Goal: Browse casually

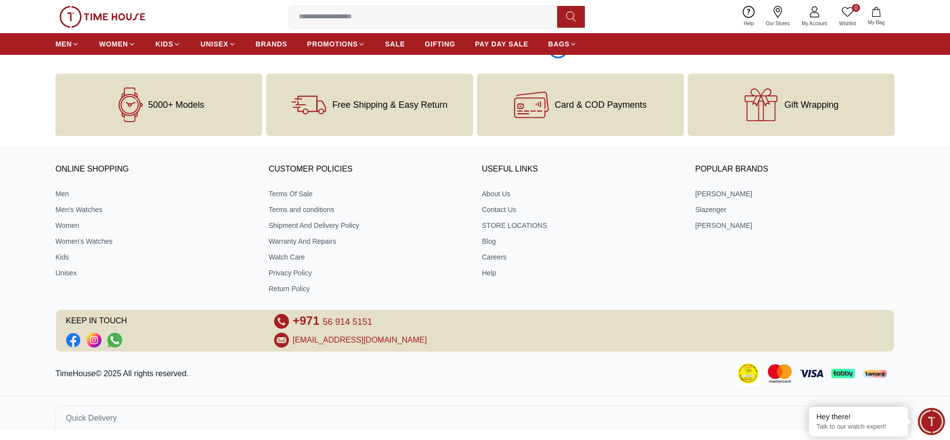
scroll to position [1641, 0]
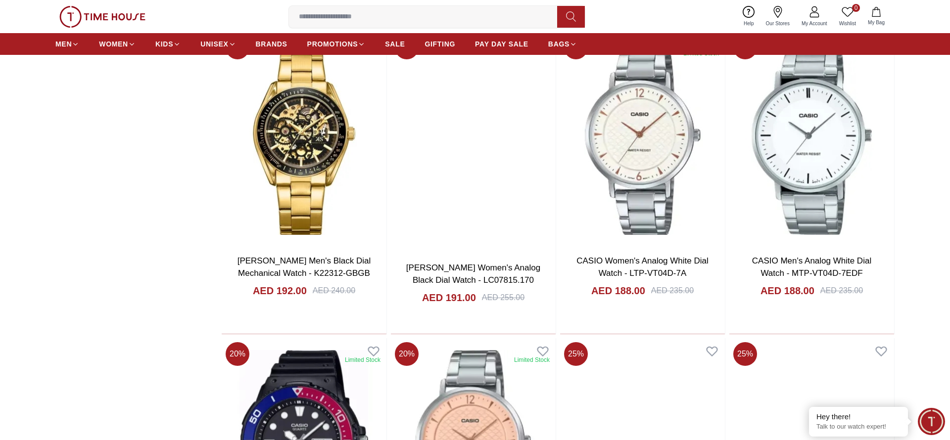
scroll to position [1643, 0]
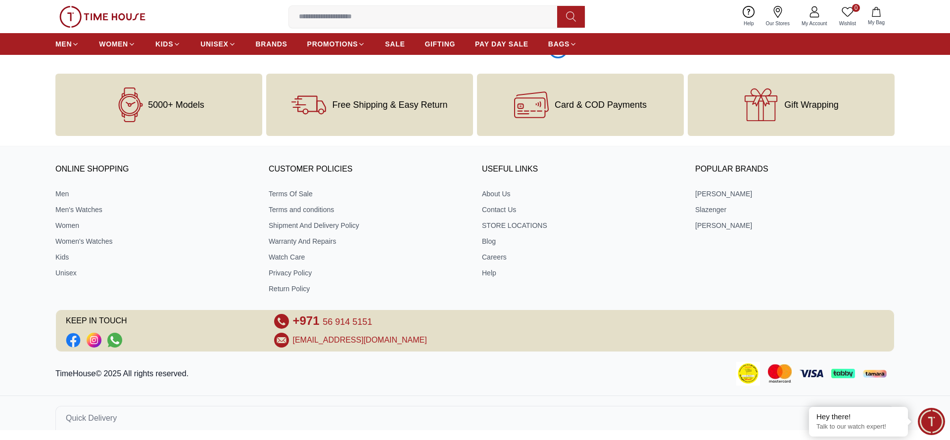
scroll to position [4711, 0]
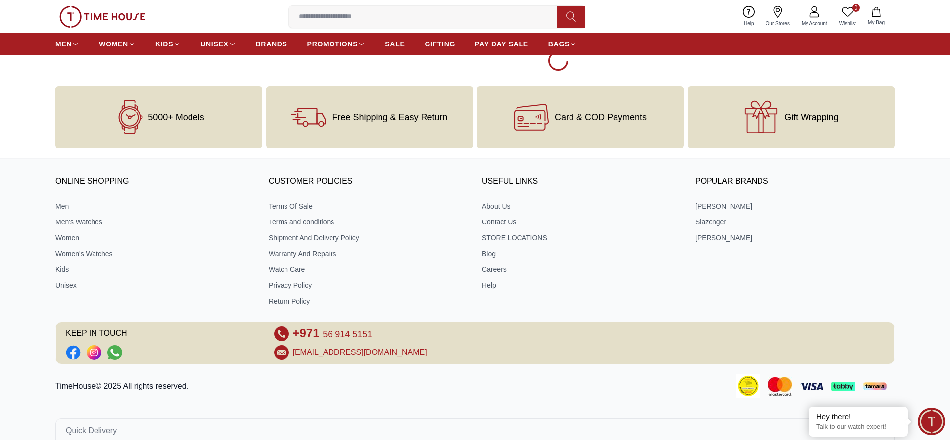
scroll to position [6248, 0]
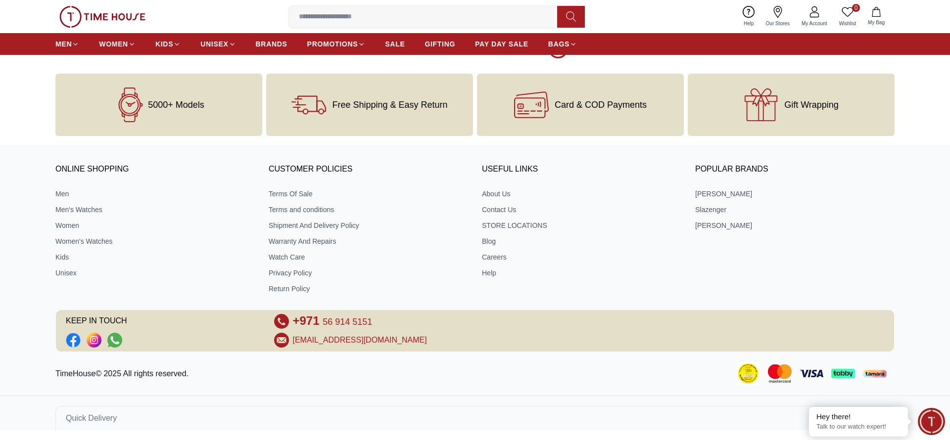
scroll to position [7782, 0]
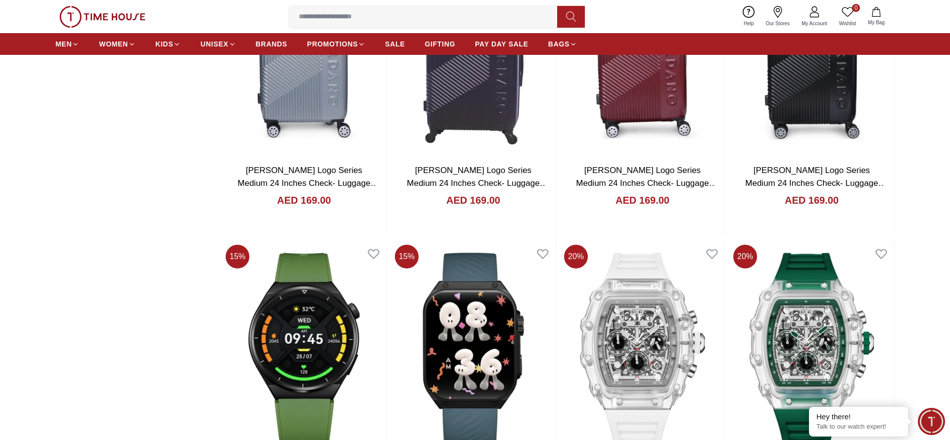
scroll to position [9318, 0]
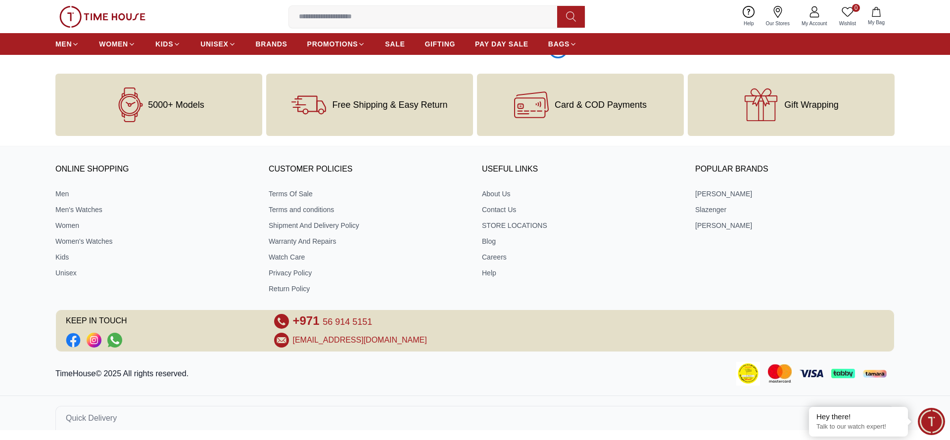
scroll to position [12385, 0]
